Goal: Navigation & Orientation: Find specific page/section

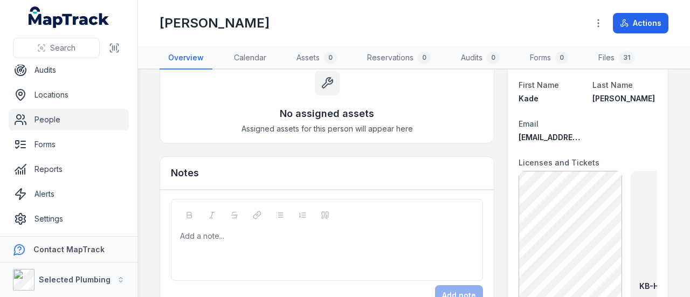
scroll to position [108, 0]
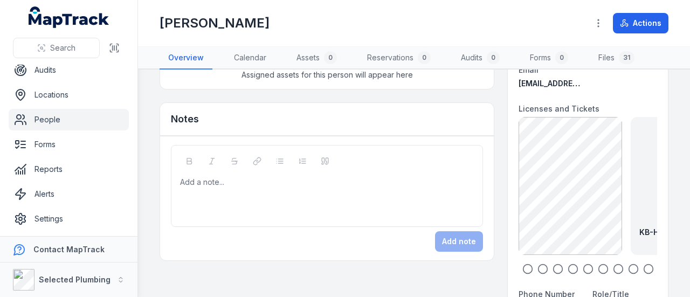
click at [522, 268] on icon "button" at bounding box center [527, 269] width 11 height 11
click at [569, 195] on div "KB-High Risk Dogging exp [DATE] 302.79 KB" at bounding box center [586, 186] width 138 height 138
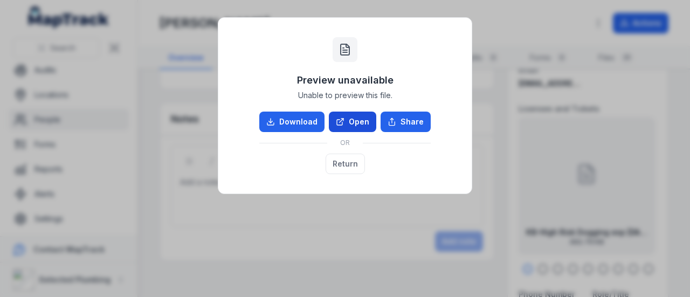
click at [351, 118] on link "Open" at bounding box center [352, 122] width 47 height 20
click at [342, 166] on button "Return" at bounding box center [345, 164] width 39 height 20
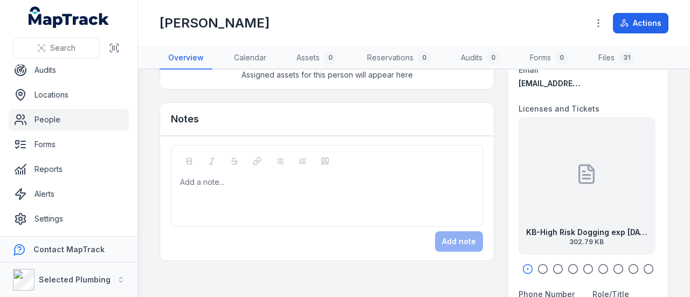
click at [537, 270] on icon "button" at bounding box center [542, 269] width 11 height 11
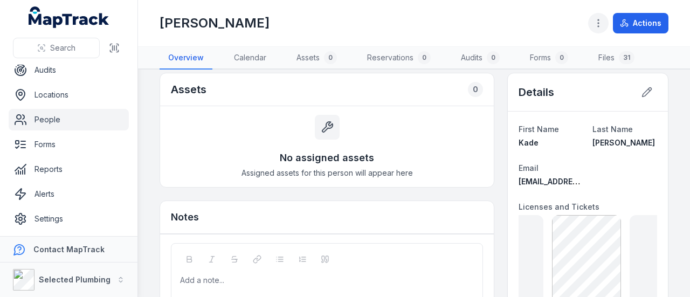
scroll to position [0, 0]
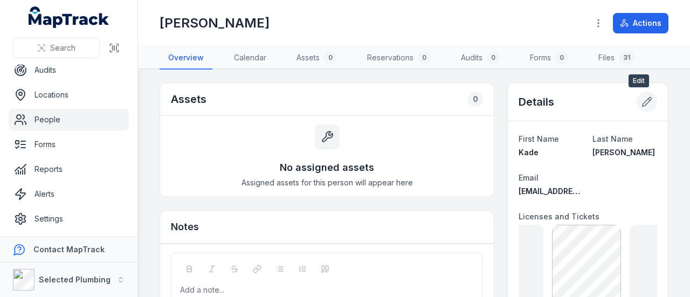
click at [641, 99] on icon at bounding box center [646, 101] width 11 height 11
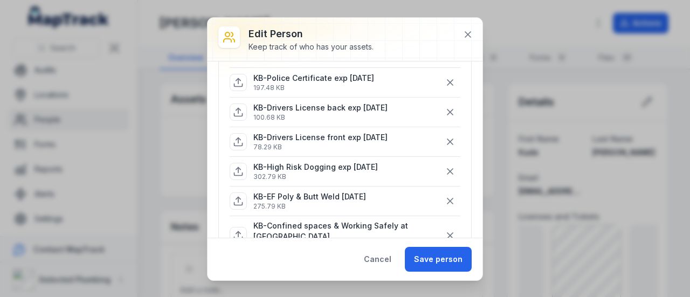
scroll to position [323, 0]
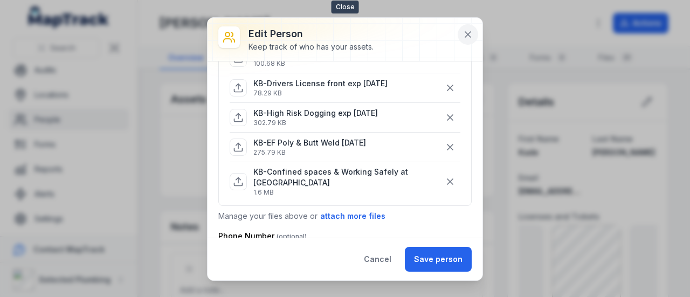
click at [467, 34] on icon at bounding box center [467, 34] width 5 height 5
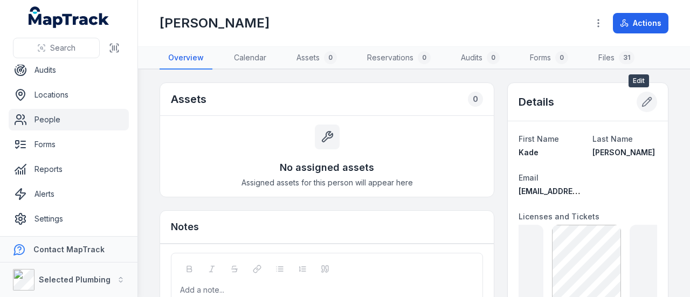
click at [641, 99] on icon at bounding box center [646, 101] width 11 height 11
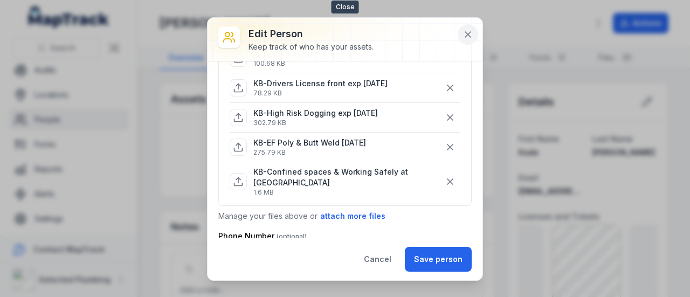
click at [466, 32] on icon at bounding box center [467, 34] width 11 height 11
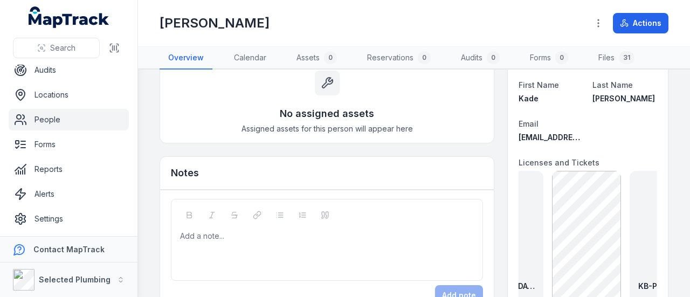
scroll to position [108, 0]
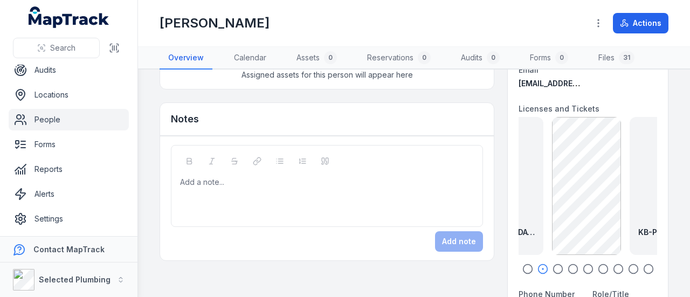
click at [523, 270] on icon "button" at bounding box center [527, 269] width 11 height 11
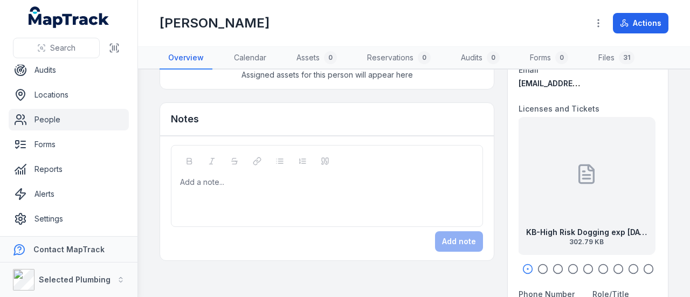
click at [537, 266] on icon "button" at bounding box center [542, 269] width 11 height 11
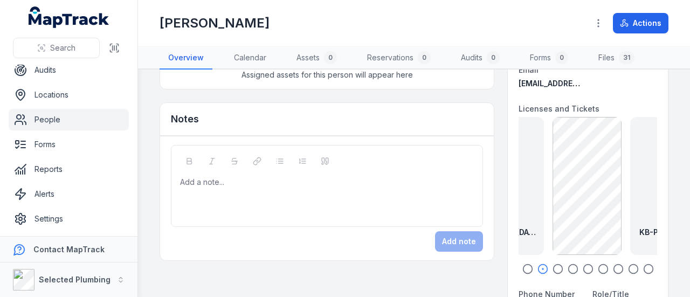
click at [552, 268] on icon "button" at bounding box center [557, 269] width 11 height 11
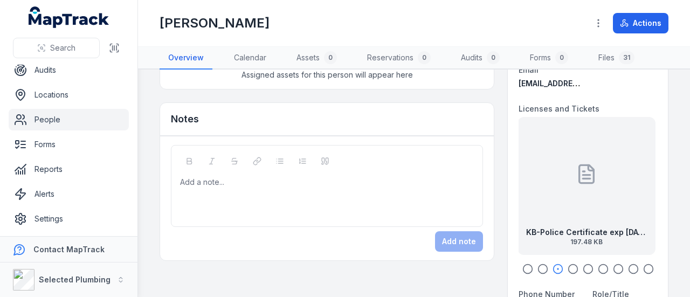
click at [568, 268] on icon "button" at bounding box center [573, 269] width 11 height 11
click at [51, 118] on link "People" at bounding box center [69, 120] width 120 height 22
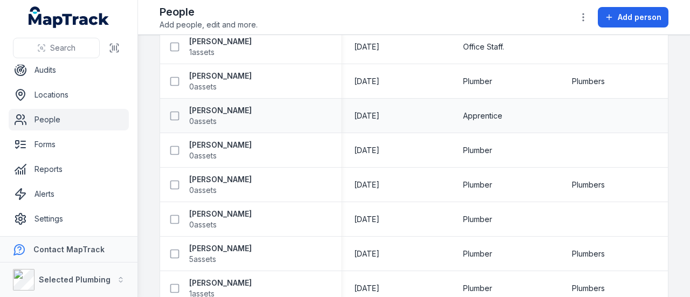
scroll to position [270, 0]
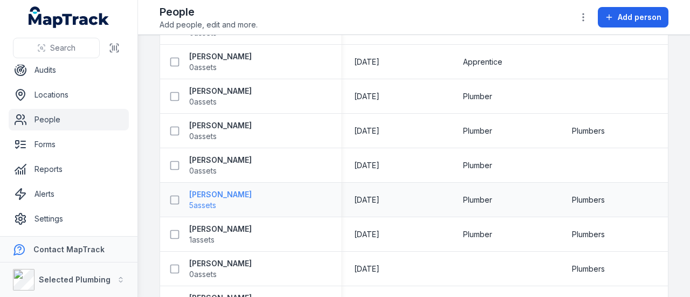
click at [201, 194] on strong "[PERSON_NAME]" at bounding box center [220, 194] width 63 height 11
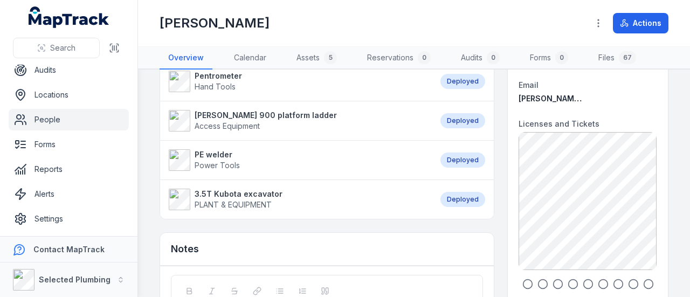
scroll to position [108, 0]
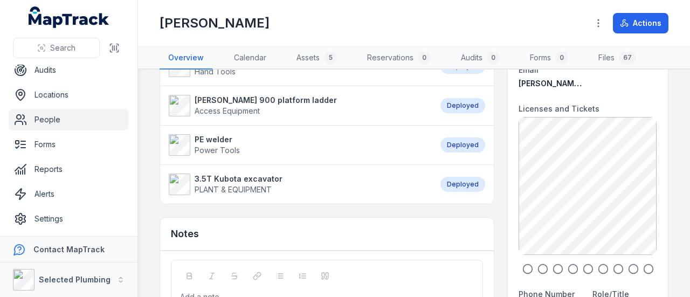
click at [522, 267] on icon "button" at bounding box center [527, 269] width 11 height 11
click at [537, 268] on icon "button" at bounding box center [542, 269] width 11 height 11
click at [522, 267] on icon "button" at bounding box center [527, 269] width 11 height 11
click at [554, 268] on icon "button" at bounding box center [557, 269] width 11 height 11
click at [568, 269] on icon "button" at bounding box center [573, 269] width 11 height 11
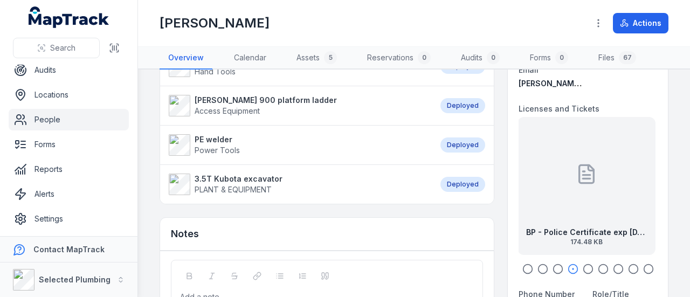
click at [584, 270] on icon "button" at bounding box center [588, 269] width 11 height 11
click at [598, 267] on icon "button" at bounding box center [603, 269] width 11 height 11
click at [613, 269] on icon "button" at bounding box center [618, 269] width 11 height 11
click at [600, 267] on circle "button" at bounding box center [602, 269] width 9 height 9
click at [613, 268] on icon "button" at bounding box center [618, 269] width 11 height 11
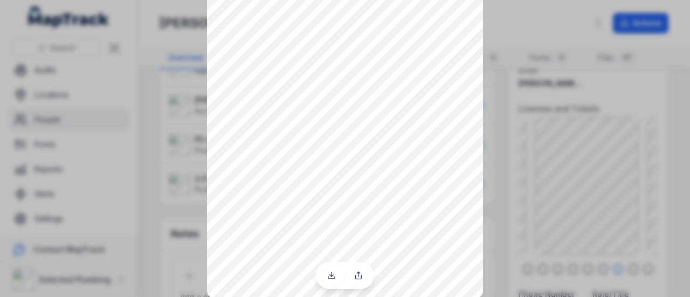
scroll to position [34, 0]
click at [471, 5] on button at bounding box center [468, 0] width 20 height 20
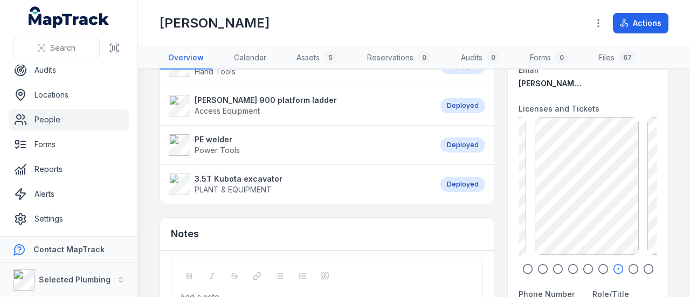
click at [44, 121] on link "People" at bounding box center [69, 120] width 120 height 22
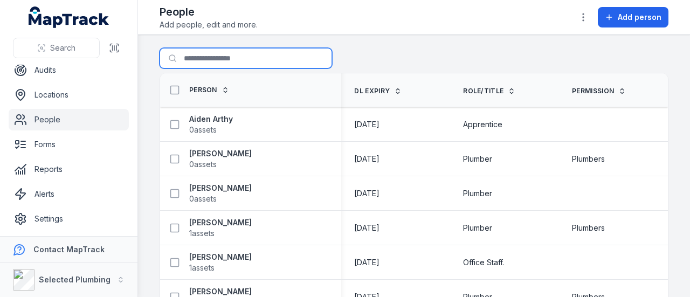
click at [211, 57] on input "Search for people" at bounding box center [246, 58] width 172 height 20
type input "****"
drag, startPoint x: 223, startPoint y: 58, endPoint x: 181, endPoint y: 62, distance: 41.7
click at [181, 62] on input "****" at bounding box center [246, 58] width 172 height 20
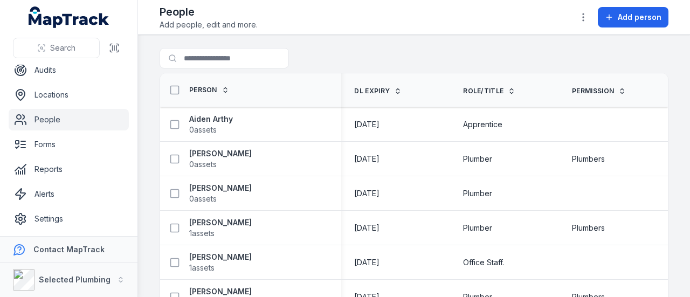
click at [368, 60] on div "Search for people" at bounding box center [414, 60] width 509 height 25
click at [206, 119] on strong "Aiden Arthy" at bounding box center [211, 119] width 44 height 11
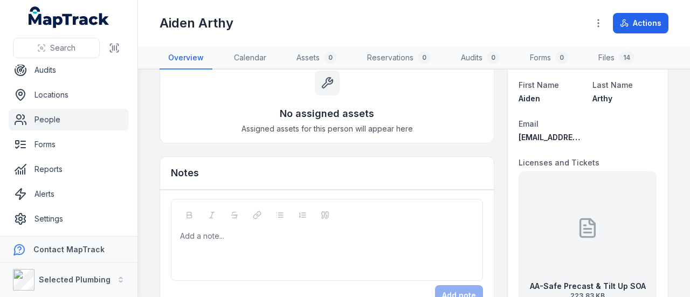
scroll to position [54, 0]
click at [75, 25] on icon "MapTrack" at bounding box center [76, 20] width 66 height 15
